Goal: Task Accomplishment & Management: Use online tool/utility

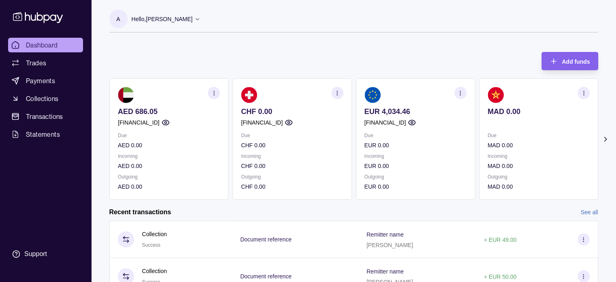
click at [460, 93] on icon "button" at bounding box center [461, 93] width 6 height 6
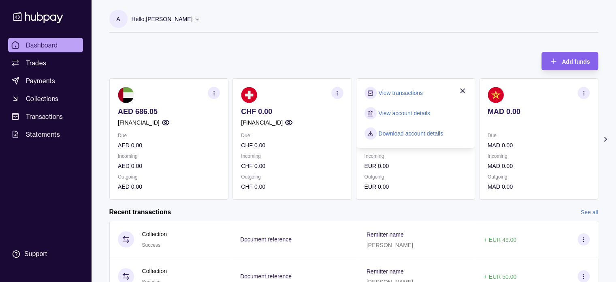
click at [408, 91] on link "View transactions" at bounding box center [401, 92] width 44 height 9
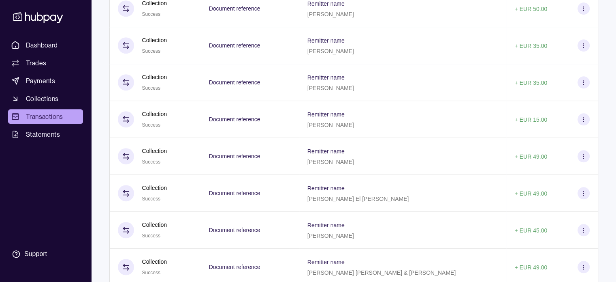
scroll to position [722, 0]
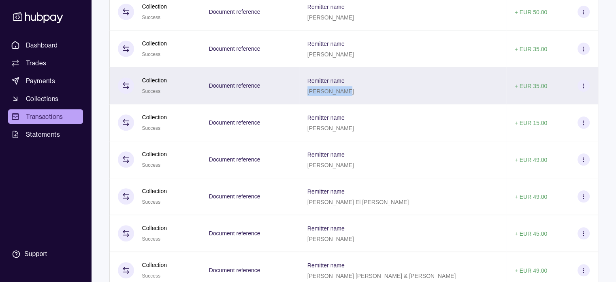
drag, startPoint x: 341, startPoint y: 96, endPoint x: 378, endPoint y: 99, distance: 37.0
click at [354, 96] on div "[PERSON_NAME]" at bounding box center [331, 91] width 47 height 10
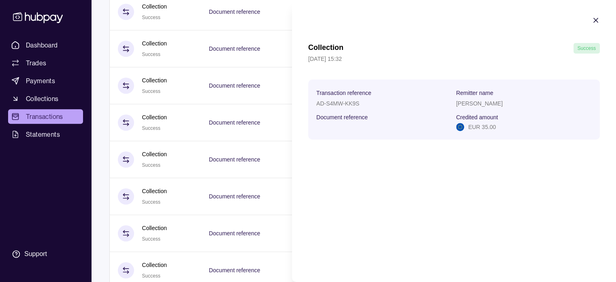
copy p "[PERSON_NAME]"
click at [595, 19] on icon "button" at bounding box center [596, 20] width 4 height 4
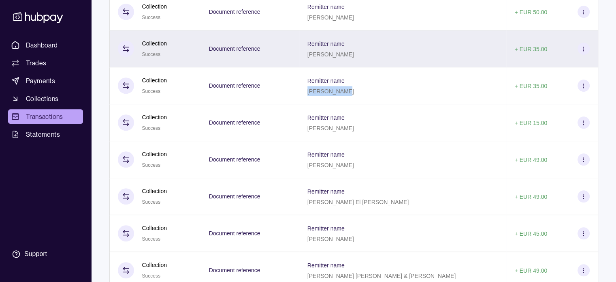
drag, startPoint x: 342, startPoint y: 59, endPoint x: 387, endPoint y: 62, distance: 45.5
click at [387, 59] on div "Remitter name [PERSON_NAME]" at bounding box center [403, 48] width 191 height 20
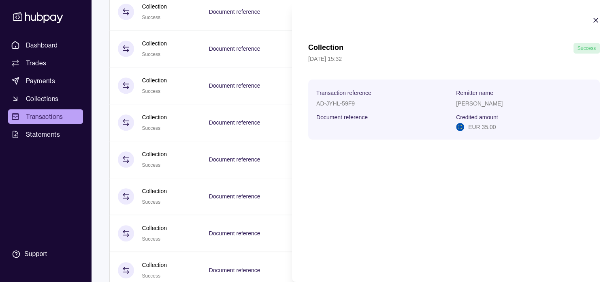
copy p "[PERSON_NAME]"
click at [597, 21] on icon "button" at bounding box center [596, 20] width 8 height 8
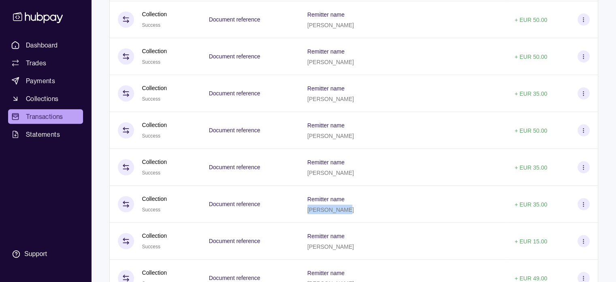
scroll to position [597, 0]
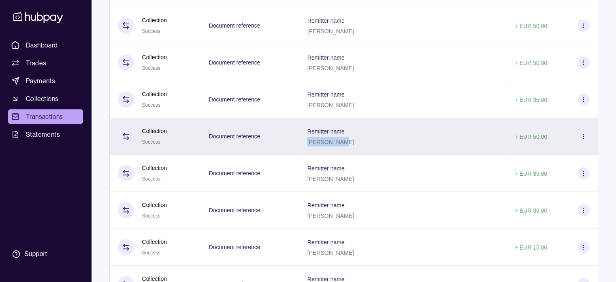
drag, startPoint x: 342, startPoint y: 145, endPoint x: 376, endPoint y: 150, distance: 34.7
click at [354, 146] on div "[PERSON_NAME]" at bounding box center [331, 142] width 47 height 10
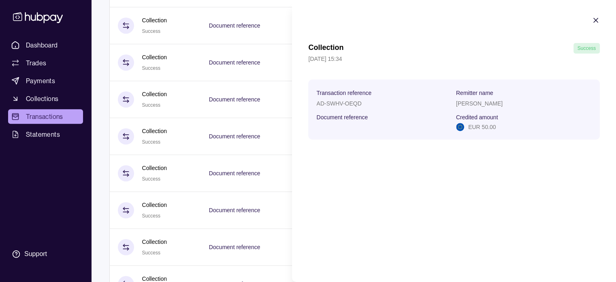
copy p "[PERSON_NAME]"
click at [597, 20] on icon "button" at bounding box center [596, 20] width 8 height 8
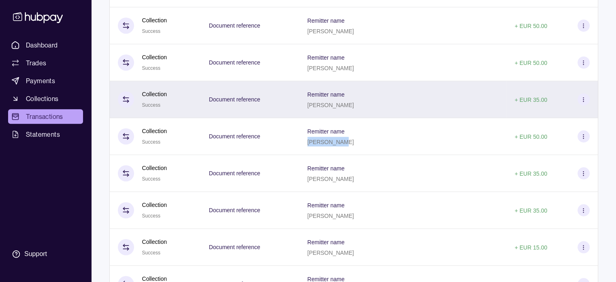
drag, startPoint x: 341, startPoint y: 109, endPoint x: 387, endPoint y: 109, distance: 46.2
click at [387, 109] on div "Remitter name [PERSON_NAME]" at bounding box center [403, 99] width 191 height 20
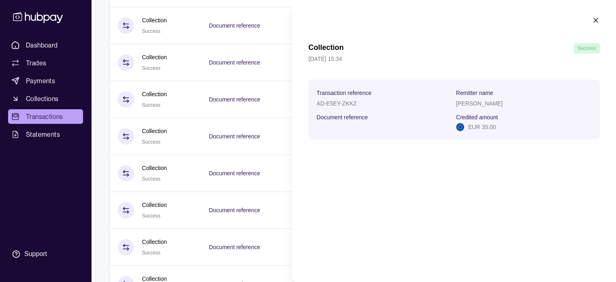
copy p "[PERSON_NAME]"
click at [595, 18] on icon "button" at bounding box center [596, 20] width 8 height 8
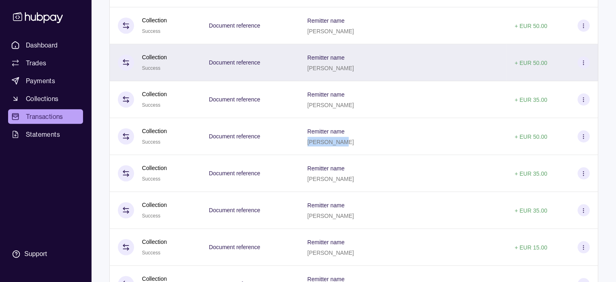
drag, startPoint x: 341, startPoint y: 73, endPoint x: 380, endPoint y: 77, distance: 39.1
click at [380, 77] on div "Remitter name [PERSON_NAME]" at bounding box center [402, 62] width 207 height 37
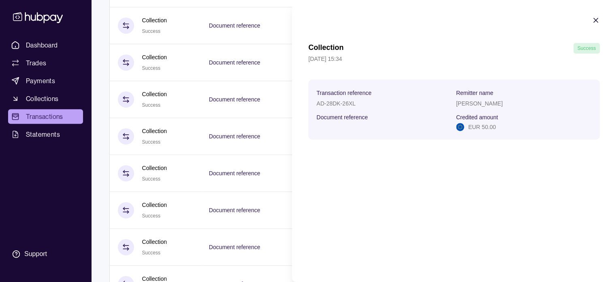
copy p "[PERSON_NAME]"
click at [597, 17] on icon "button" at bounding box center [596, 20] width 8 height 8
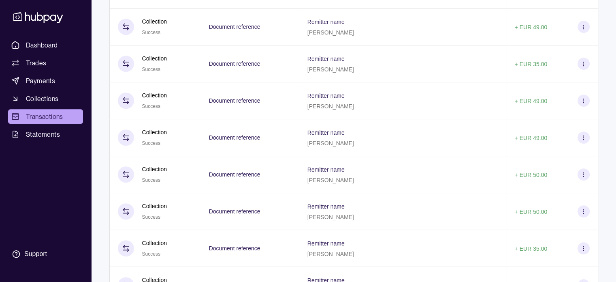
scroll to position [491, 0]
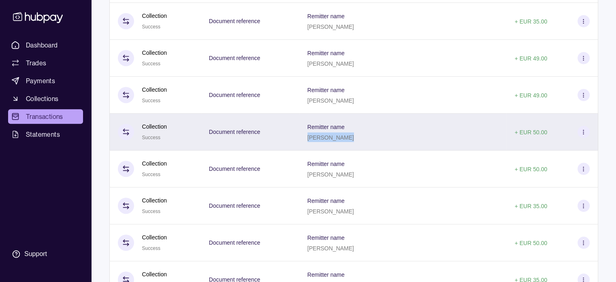
drag, startPoint x: 342, startPoint y: 140, endPoint x: 374, endPoint y: 141, distance: 32.0
click at [354, 141] on p "[PERSON_NAME]" at bounding box center [331, 137] width 47 height 6
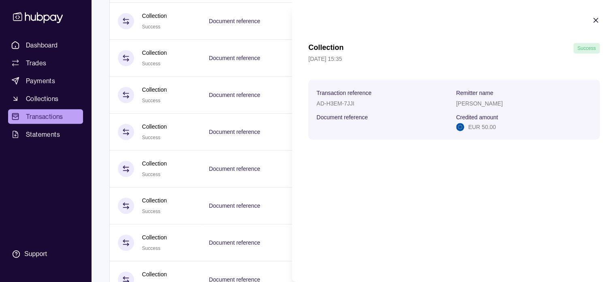
copy p "[PERSON_NAME]"
click at [595, 17] on icon "button" at bounding box center [596, 20] width 8 height 8
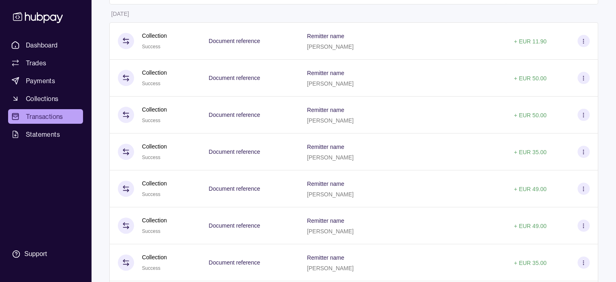
scroll to position [0, 0]
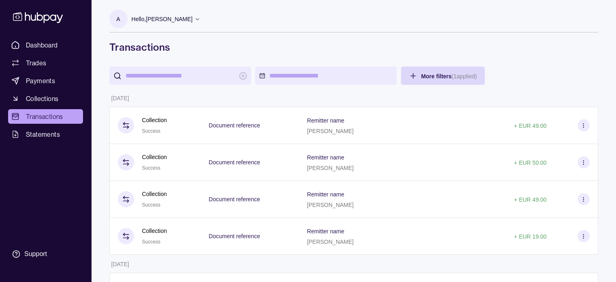
click at [200, 66] on input "search" at bounding box center [180, 75] width 109 height 18
paste input "**********"
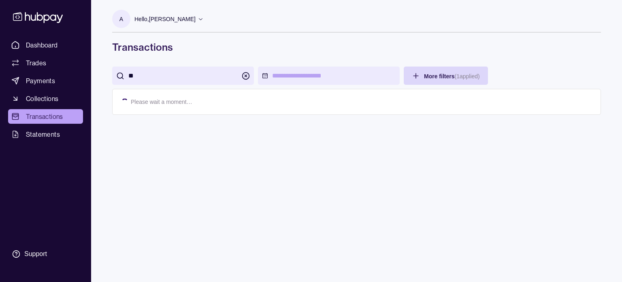
type input "*"
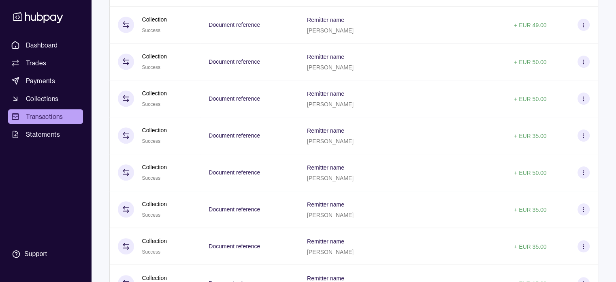
scroll to position [566, 0]
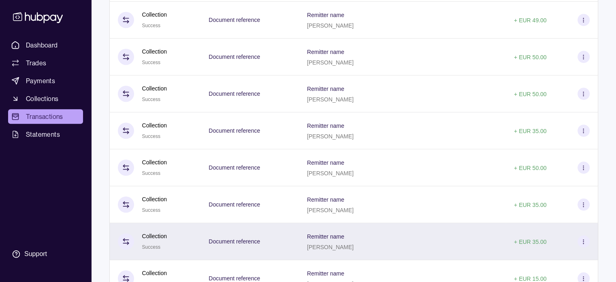
click at [583, 243] on icon at bounding box center [584, 241] width 6 height 6
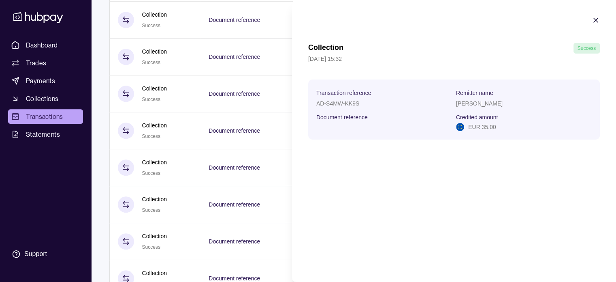
click at [598, 21] on icon "button" at bounding box center [596, 20] width 8 height 8
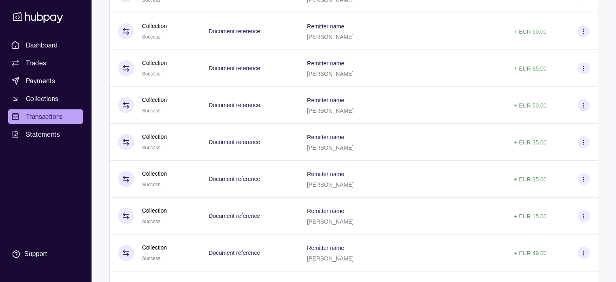
scroll to position [644, 0]
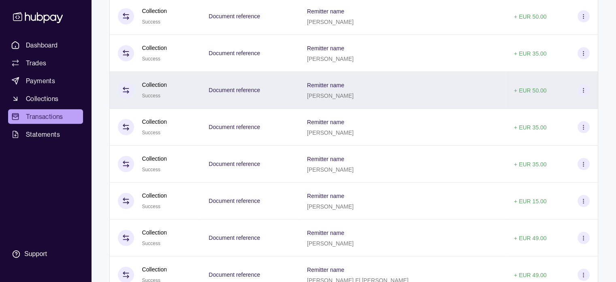
click at [584, 92] on icon at bounding box center [584, 90] width 6 height 6
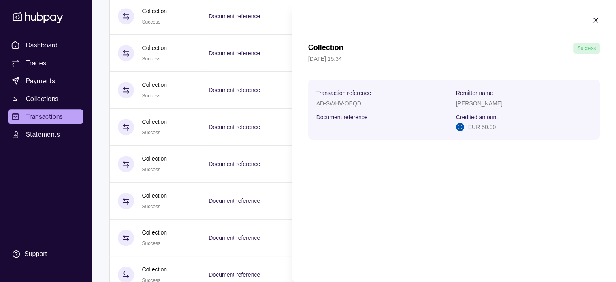
click at [603, 15] on section "Collection Success [DATE] 15:34 Transaction reference AD-SWHV-OEQD Remitter nam…" at bounding box center [454, 78] width 324 height 156
click at [599, 19] on icon "button" at bounding box center [596, 20] width 8 height 8
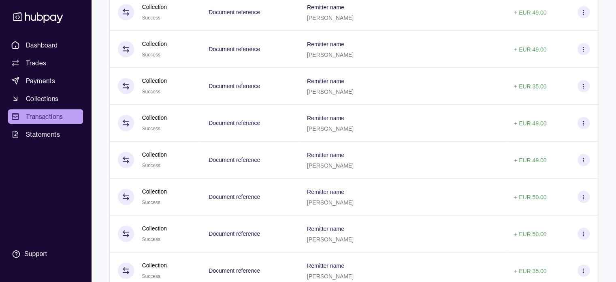
scroll to position [421, 0]
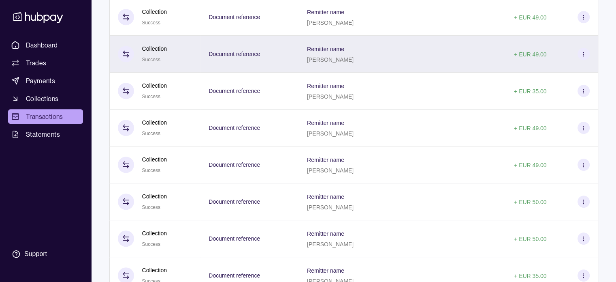
click at [582, 57] on icon at bounding box center [584, 54] width 6 height 6
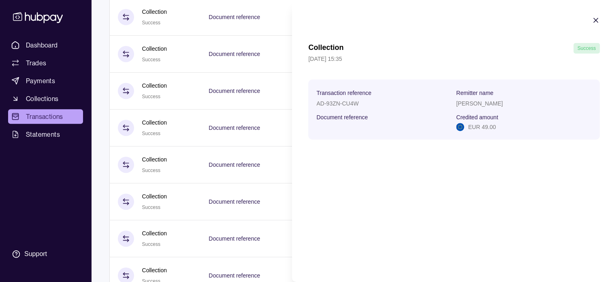
click at [592, 19] on icon "button" at bounding box center [596, 20] width 8 height 8
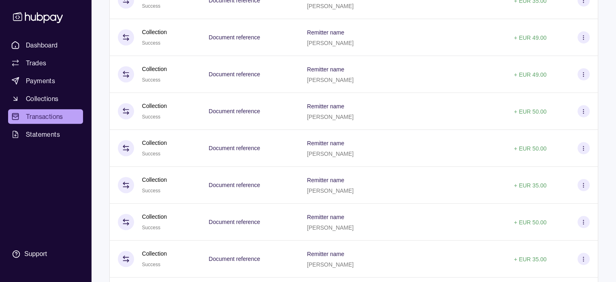
scroll to position [507, 0]
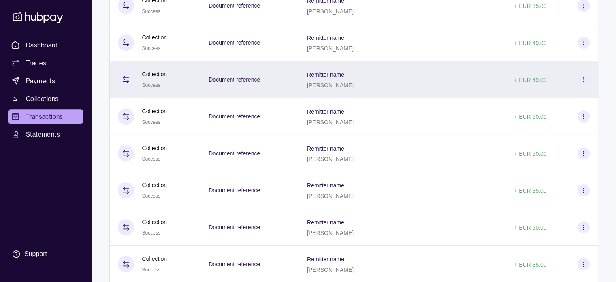
drag, startPoint x: 342, startPoint y: 88, endPoint x: 380, endPoint y: 89, distance: 37.3
click at [380, 89] on div "Remitter name [PERSON_NAME]" at bounding box center [402, 79] width 191 height 20
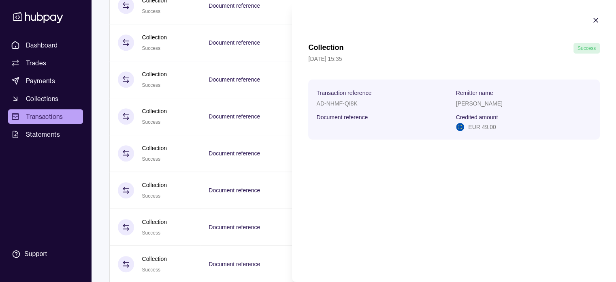
copy p "[PERSON_NAME]"
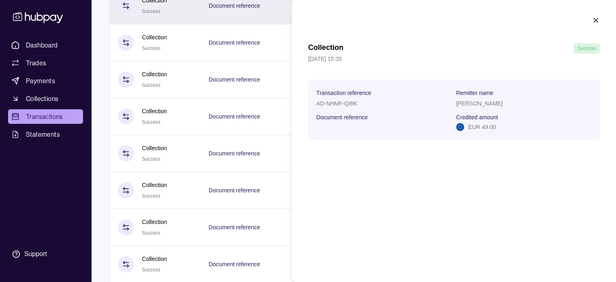
click at [596, 19] on icon "button" at bounding box center [596, 20] width 8 height 8
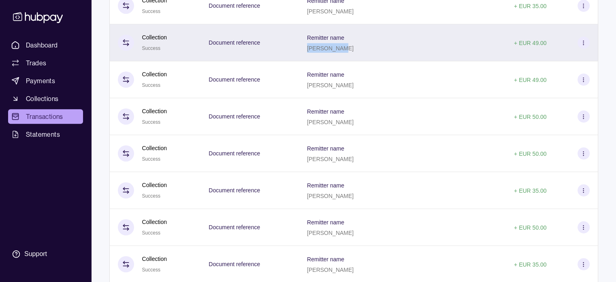
drag, startPoint x: 342, startPoint y: 49, endPoint x: 375, endPoint y: 52, distance: 32.9
click at [354, 51] on p "[PERSON_NAME]" at bounding box center [330, 48] width 47 height 6
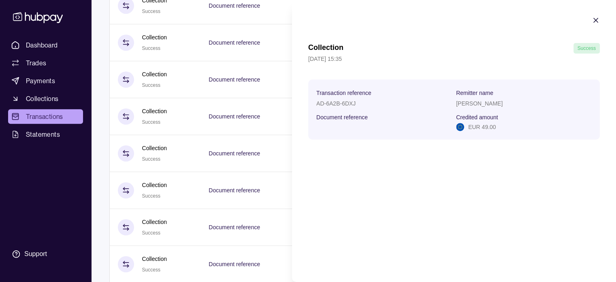
copy p "[PERSON_NAME]"
click at [598, 19] on icon "button" at bounding box center [596, 20] width 8 height 8
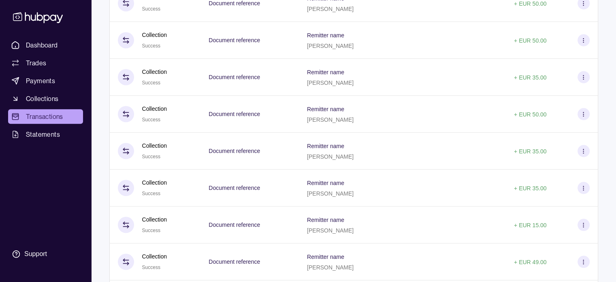
scroll to position [599, 0]
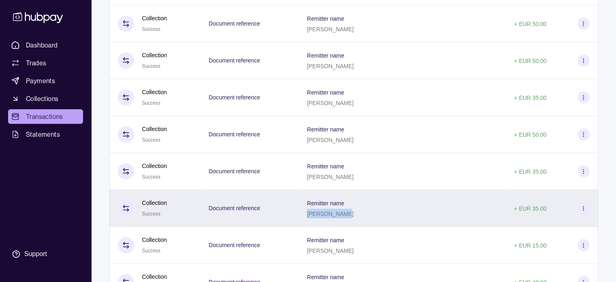
drag, startPoint x: 379, startPoint y: 219, endPoint x: 341, endPoint y: 224, distance: 37.7
click at [341, 224] on div "Remitter name [PERSON_NAME]" at bounding box center [402, 208] width 207 height 37
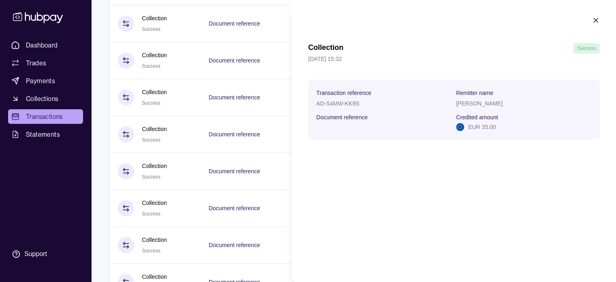
copy p "[PERSON_NAME]"
click at [598, 19] on icon "button" at bounding box center [596, 20] width 8 height 8
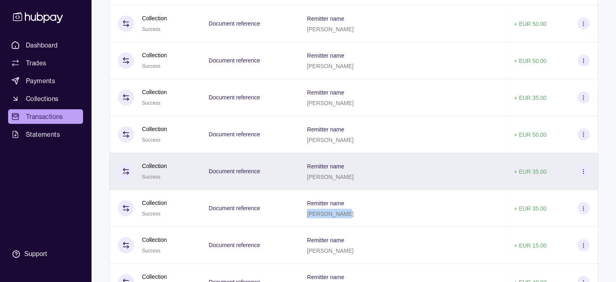
drag, startPoint x: 340, startPoint y: 182, endPoint x: 386, endPoint y: 182, distance: 45.4
click at [354, 180] on p "[PERSON_NAME]" at bounding box center [330, 176] width 47 height 6
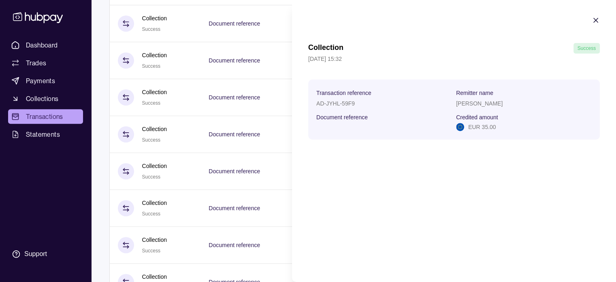
copy p "[PERSON_NAME]"
click at [594, 17] on icon "button" at bounding box center [596, 20] width 8 height 8
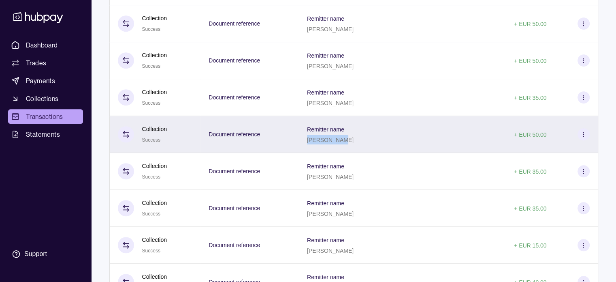
drag, startPoint x: 342, startPoint y: 142, endPoint x: 376, endPoint y: 147, distance: 34.7
click at [354, 143] on p "[PERSON_NAME]" at bounding box center [330, 140] width 47 height 6
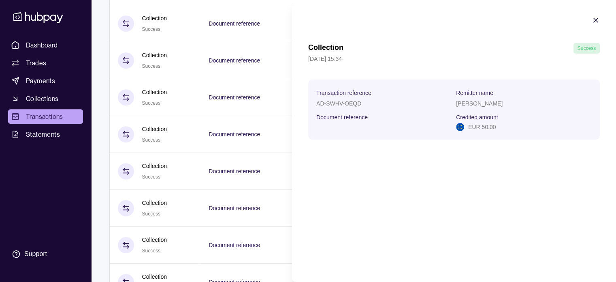
click at [595, 19] on icon "button" at bounding box center [596, 20] width 4 height 4
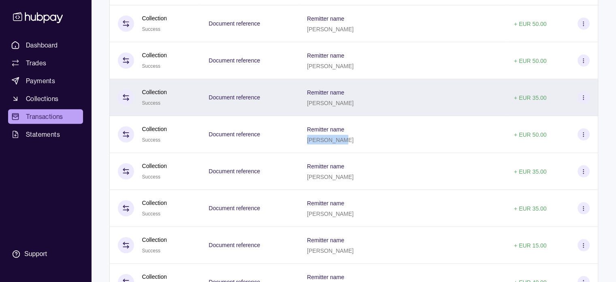
drag, startPoint x: 341, startPoint y: 107, endPoint x: 387, endPoint y: 109, distance: 46.6
click at [387, 107] on div "Remitter name [PERSON_NAME]" at bounding box center [402, 97] width 191 height 20
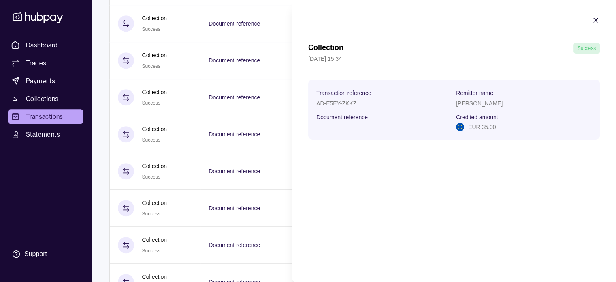
click at [596, 21] on icon "button" at bounding box center [596, 20] width 8 height 8
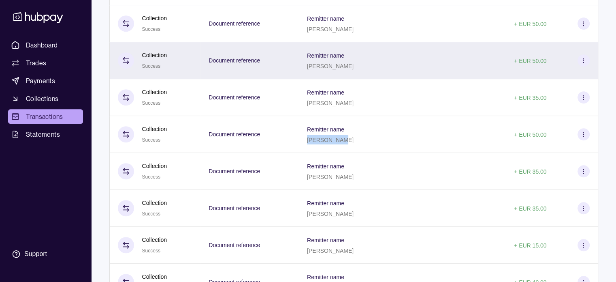
drag, startPoint x: 342, startPoint y: 70, endPoint x: 381, endPoint y: 75, distance: 38.8
click at [381, 75] on div "Remitter name [PERSON_NAME]" at bounding box center [402, 60] width 207 height 37
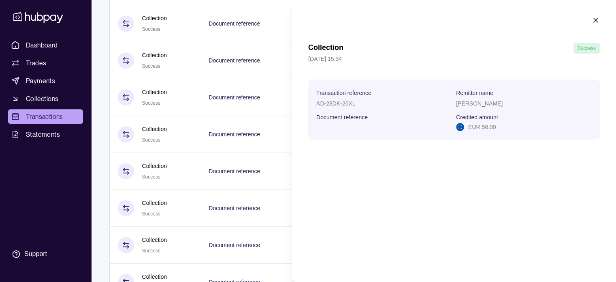
click at [597, 22] on icon "button" at bounding box center [596, 20] width 8 height 8
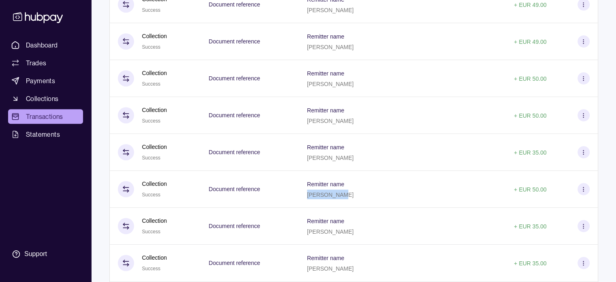
scroll to position [540, 0]
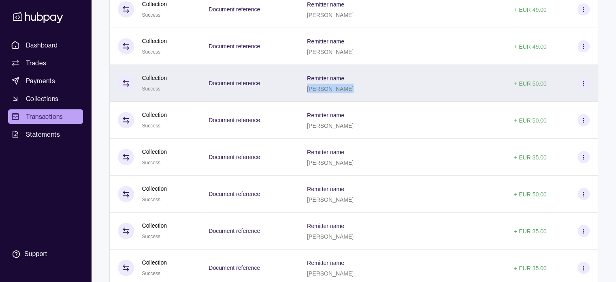
drag, startPoint x: 341, startPoint y: 92, endPoint x: 376, endPoint y: 97, distance: 35.2
click at [376, 97] on div "Remitter name [PERSON_NAME]" at bounding box center [402, 83] width 207 height 37
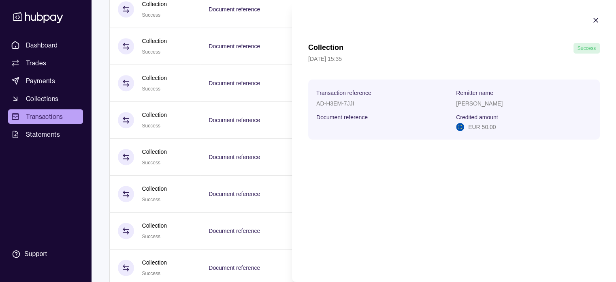
click at [594, 18] on icon "button" at bounding box center [596, 20] width 4 height 4
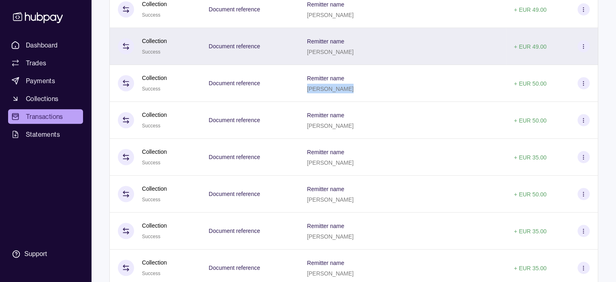
drag, startPoint x: 342, startPoint y: 56, endPoint x: 379, endPoint y: 61, distance: 37.3
click at [379, 61] on div "Remitter name [PERSON_NAME]" at bounding box center [402, 46] width 207 height 37
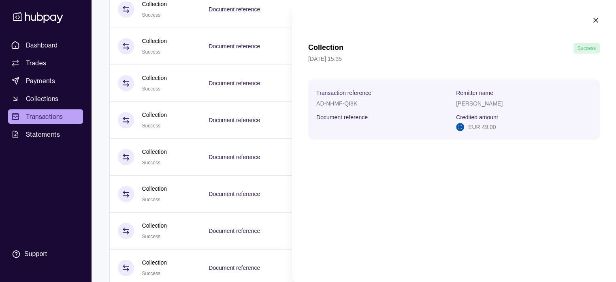
click at [599, 18] on icon "button" at bounding box center [596, 20] width 8 height 8
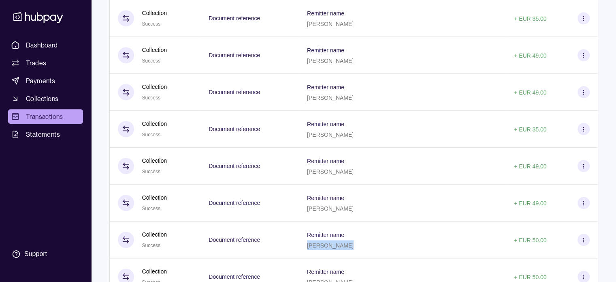
scroll to position [404, 0]
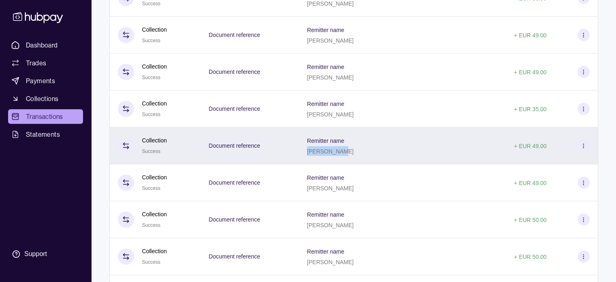
drag, startPoint x: 341, startPoint y: 153, endPoint x: 374, endPoint y: 154, distance: 33.3
click at [354, 154] on p "[PERSON_NAME]" at bounding box center [330, 151] width 47 height 6
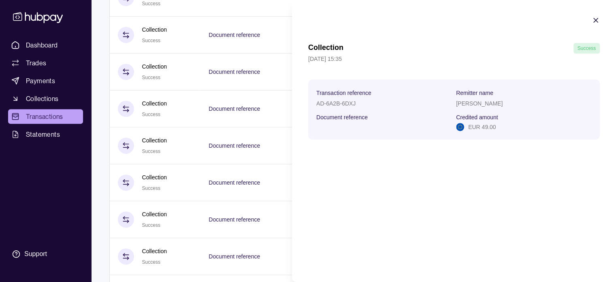
click at [597, 19] on icon "button" at bounding box center [596, 20] width 4 height 4
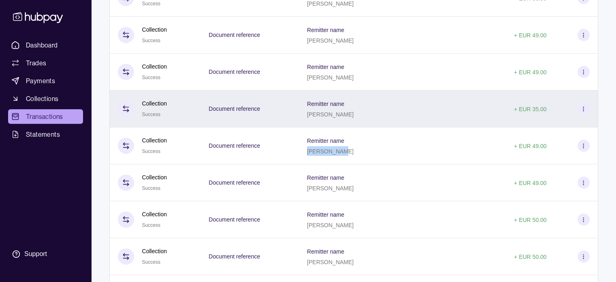
drag, startPoint x: 341, startPoint y: 116, endPoint x: 383, endPoint y: 118, distance: 41.4
click at [354, 118] on p "[PERSON_NAME]" at bounding box center [330, 114] width 47 height 6
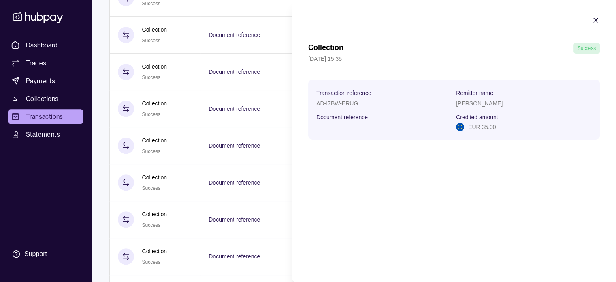
click at [599, 19] on icon "button" at bounding box center [596, 20] width 8 height 8
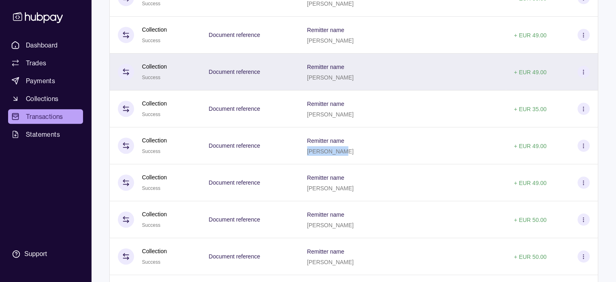
drag, startPoint x: 341, startPoint y: 80, endPoint x: 383, endPoint y: 86, distance: 42.1
click at [383, 86] on div "Remitter name [PERSON_NAME]" at bounding box center [402, 71] width 207 height 37
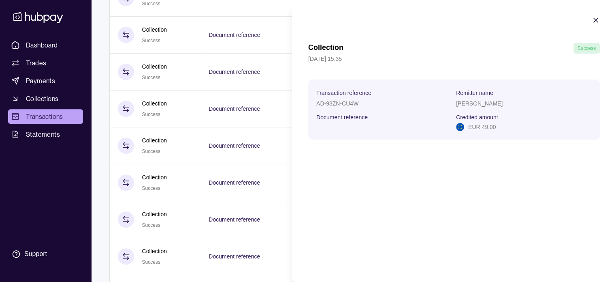
click at [595, 16] on icon "button" at bounding box center [596, 20] width 8 height 8
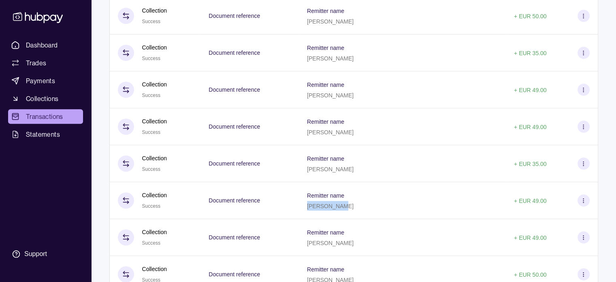
scroll to position [344, 0]
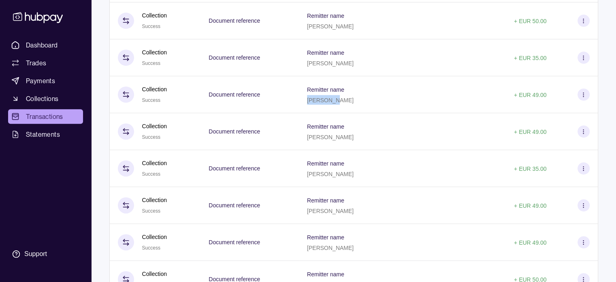
drag, startPoint x: 340, startPoint y: 102, endPoint x: 366, endPoint y: 107, distance: 26.3
click at [366, 107] on div "Remitter name [PERSON_NAME]" at bounding box center [402, 94] width 207 height 37
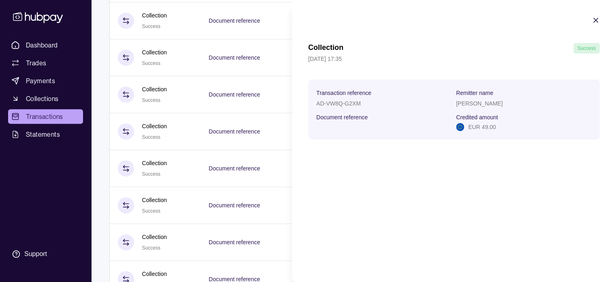
click at [595, 17] on icon "button" at bounding box center [596, 20] width 8 height 8
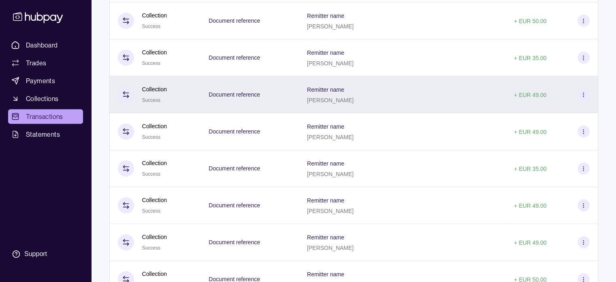
click at [354, 105] on div "[PERSON_NAME]" at bounding box center [330, 100] width 47 height 10
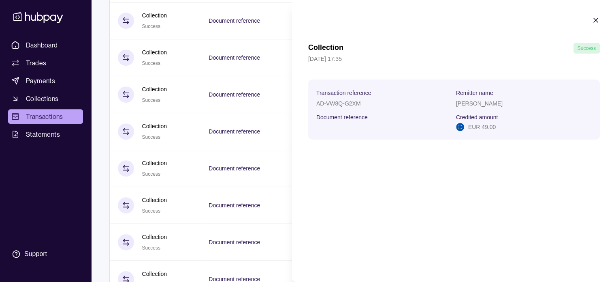
click at [596, 19] on icon "button" at bounding box center [596, 20] width 8 height 8
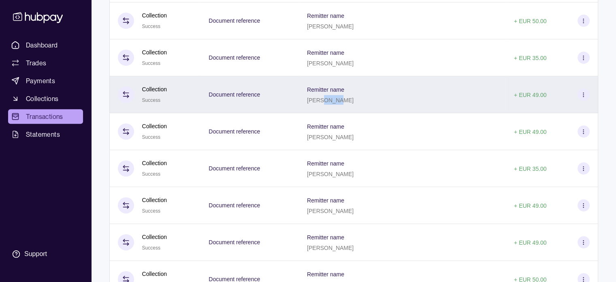
drag, startPoint x: 354, startPoint y: 103, endPoint x: 369, endPoint y: 101, distance: 15.2
click at [354, 101] on div "[PERSON_NAME]" at bounding box center [330, 100] width 47 height 10
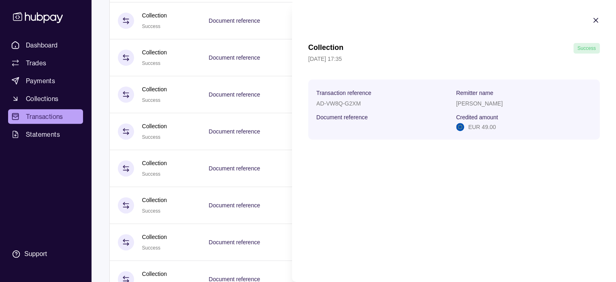
click at [593, 19] on icon "button" at bounding box center [596, 20] width 8 height 8
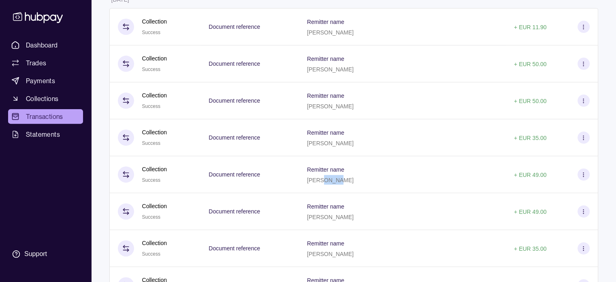
scroll to position [295, 0]
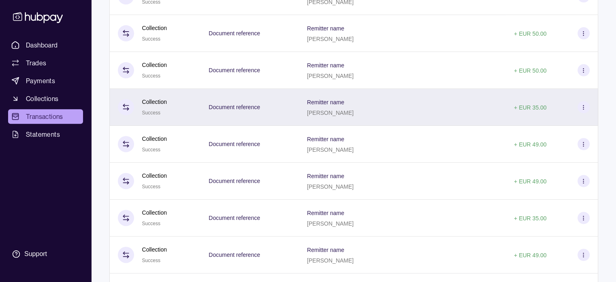
click at [354, 115] on p "[PERSON_NAME]" at bounding box center [330, 112] width 47 height 6
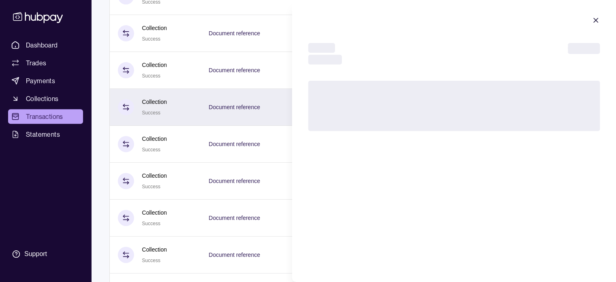
click at [357, 115] on div "Transaction reference Remitter name Document reference Credited amount AED 1,00…" at bounding box center [454, 106] width 292 height 50
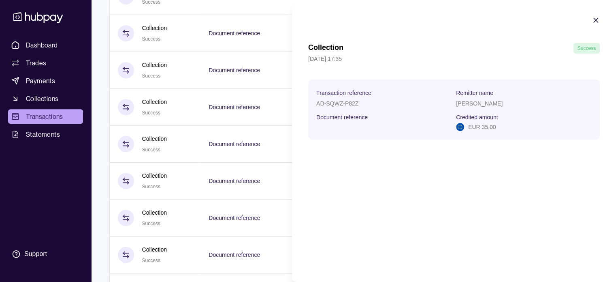
click at [596, 20] on icon "button" at bounding box center [596, 20] width 4 height 4
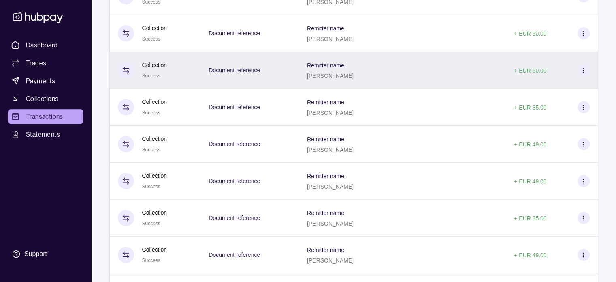
click at [354, 78] on p "[PERSON_NAME]" at bounding box center [330, 76] width 47 height 6
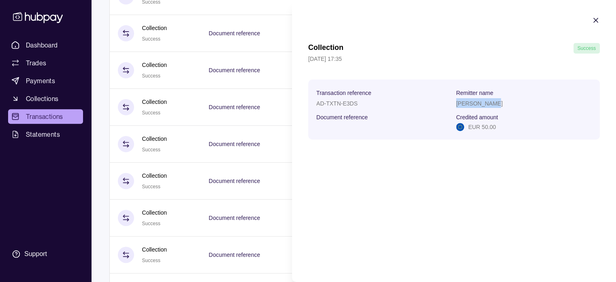
drag, startPoint x: 458, startPoint y: 101, endPoint x: 495, endPoint y: 102, distance: 37.3
click at [495, 102] on div "[PERSON_NAME]" at bounding box center [524, 103] width 136 height 10
click at [595, 19] on icon "button" at bounding box center [596, 20] width 4 height 4
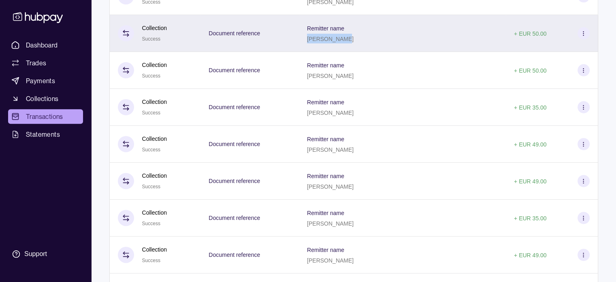
drag, startPoint x: 340, startPoint y: 40, endPoint x: 374, endPoint y: 42, distance: 34.1
click at [374, 42] on div "Remitter name [PERSON_NAME]" at bounding box center [402, 33] width 207 height 37
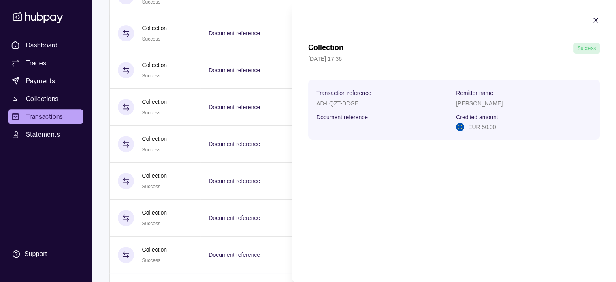
click at [597, 21] on icon "button" at bounding box center [596, 20] width 8 height 8
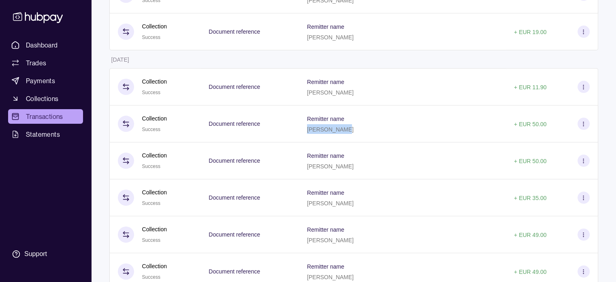
scroll to position [199, 0]
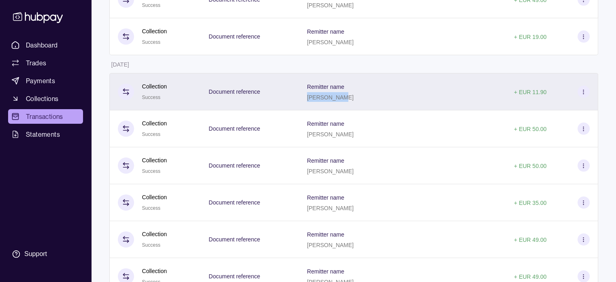
drag, startPoint x: 340, startPoint y: 99, endPoint x: 372, endPoint y: 99, distance: 32.0
click at [354, 99] on div "[PERSON_NAME]" at bounding box center [330, 97] width 47 height 10
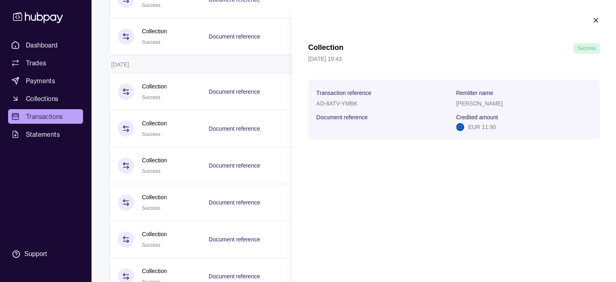
click at [595, 19] on icon "button" at bounding box center [596, 20] width 4 height 4
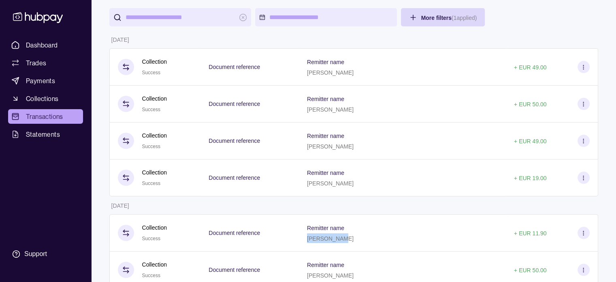
scroll to position [38, 0]
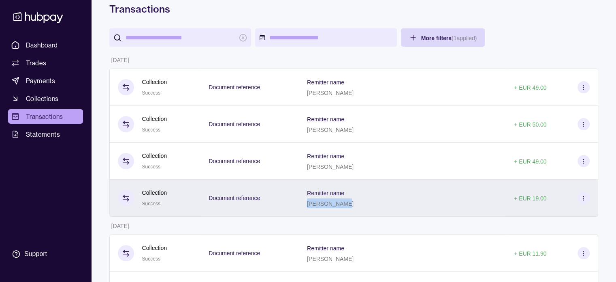
drag, startPoint x: 341, startPoint y: 205, endPoint x: 376, endPoint y: 205, distance: 34.9
click at [354, 205] on div "[PERSON_NAME]" at bounding box center [330, 203] width 47 height 10
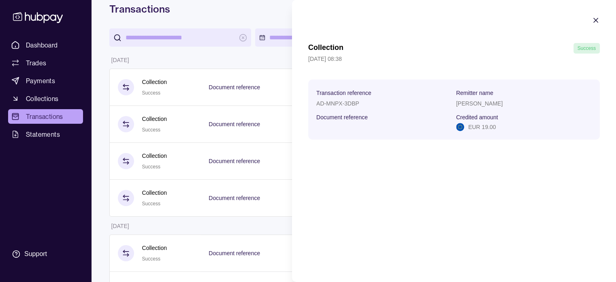
click at [596, 21] on icon "button" at bounding box center [596, 20] width 8 height 8
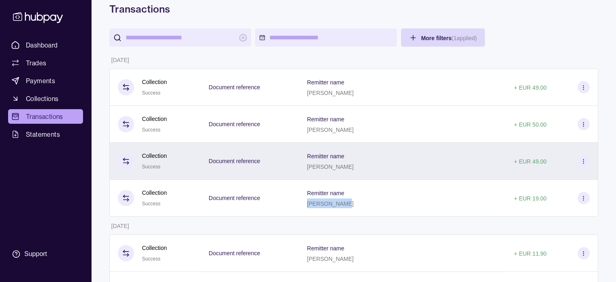
drag, startPoint x: 342, startPoint y: 167, endPoint x: 381, endPoint y: 170, distance: 39.5
click at [381, 170] on div "Remitter name [PERSON_NAME]" at bounding box center [402, 161] width 191 height 20
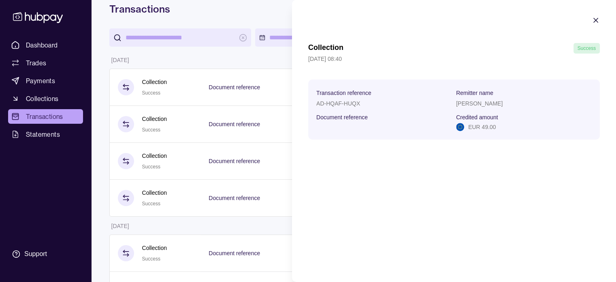
click at [594, 20] on icon "button" at bounding box center [596, 20] width 8 height 8
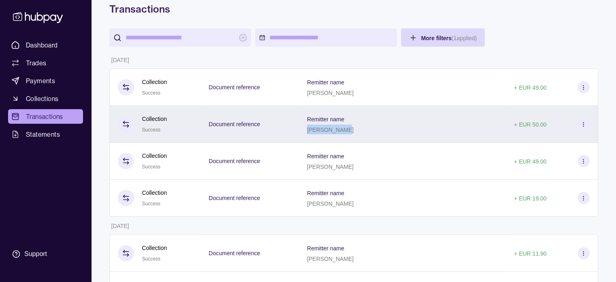
drag, startPoint x: 341, startPoint y: 129, endPoint x: 373, endPoint y: 132, distance: 32.1
click at [354, 132] on div "[PERSON_NAME]" at bounding box center [330, 129] width 47 height 10
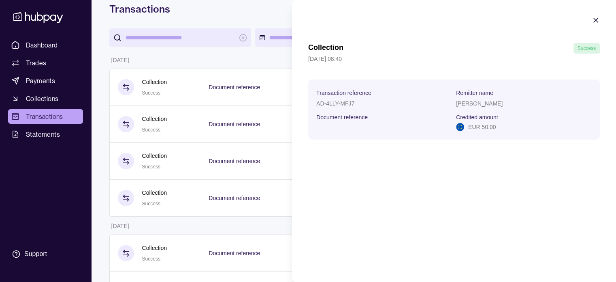
click at [597, 18] on icon "button" at bounding box center [596, 20] width 4 height 4
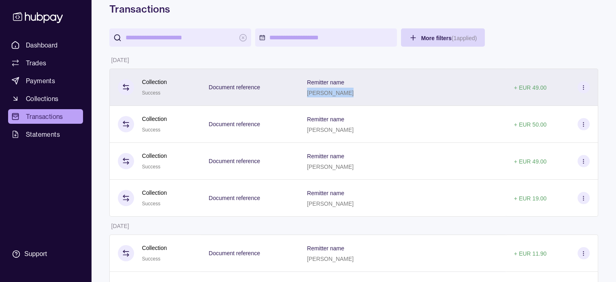
drag, startPoint x: 341, startPoint y: 94, endPoint x: 375, endPoint y: 94, distance: 34.1
click at [354, 94] on div "[PERSON_NAME]" at bounding box center [330, 93] width 47 height 10
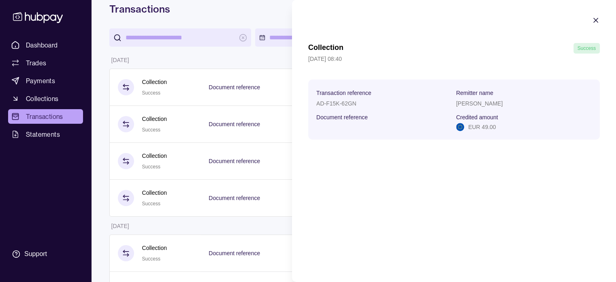
click at [598, 19] on icon "button" at bounding box center [596, 20] width 8 height 8
